Goal: Information Seeking & Learning: Compare options

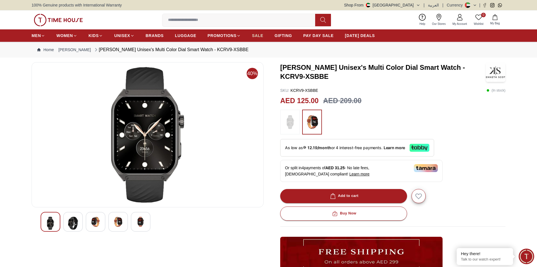
click at [257, 36] on span "SALE" at bounding box center [257, 36] width 11 height 6
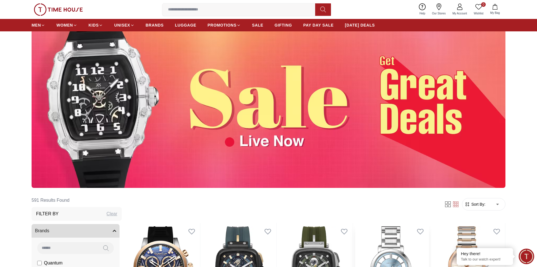
scroll to position [169, 0]
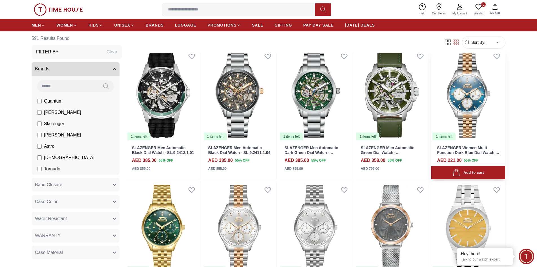
scroll to position [1427, 0]
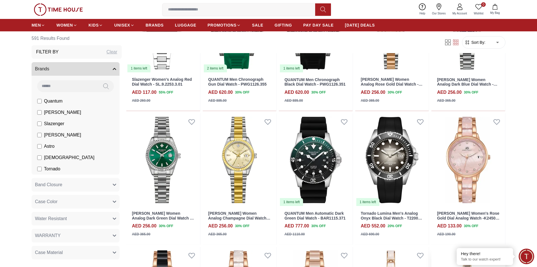
scroll to position [1822, 0]
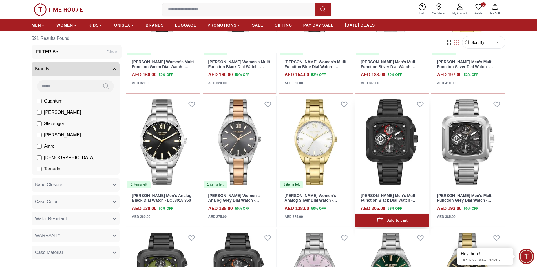
scroll to position [2837, 0]
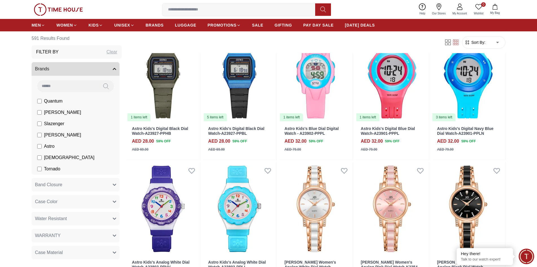
scroll to position [3655, 0]
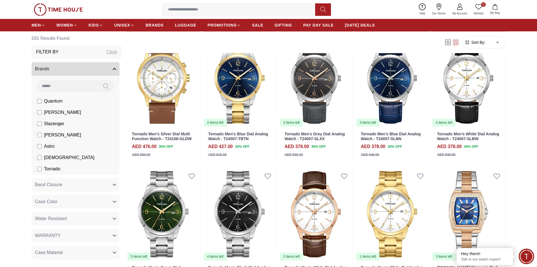
scroll to position [4106, 0]
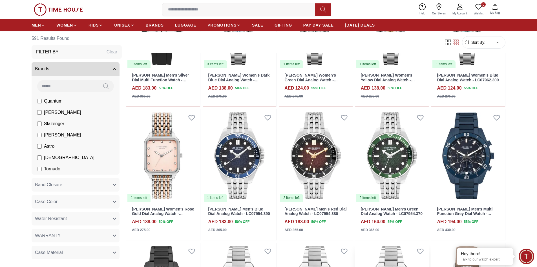
scroll to position [5263, 0]
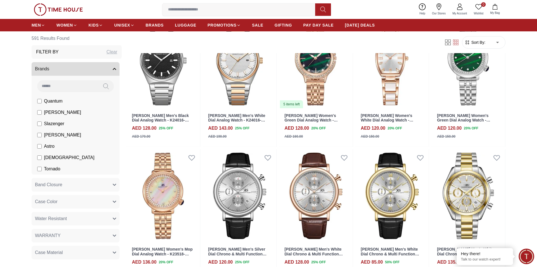
scroll to position [6927, 0]
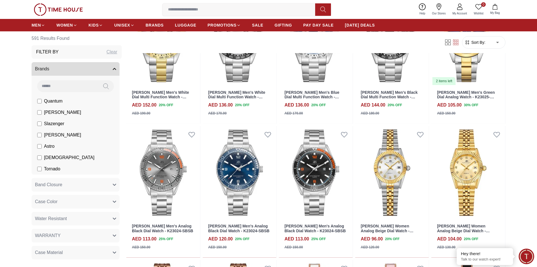
scroll to position [7463, 0]
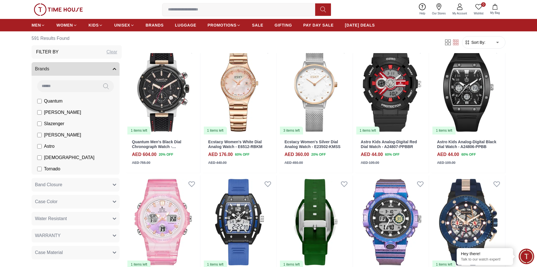
scroll to position [7773, 0]
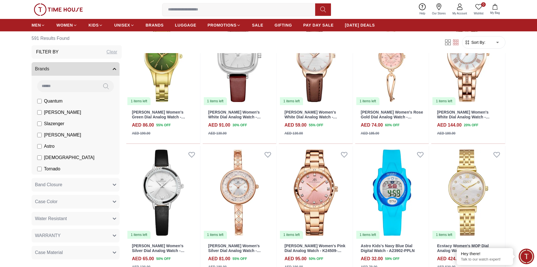
scroll to position [8422, 0]
